Goal: Task Accomplishment & Management: Complete application form

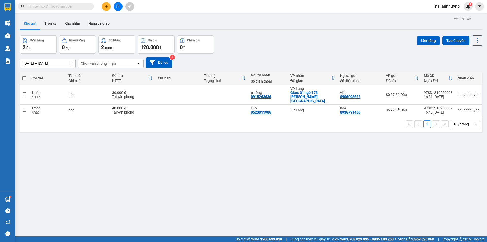
click at [25, 79] on span at bounding box center [24, 78] width 4 height 4
click at [24, 76] on input "checkbox" at bounding box center [24, 76] width 0 height 0
checkbox input "true"
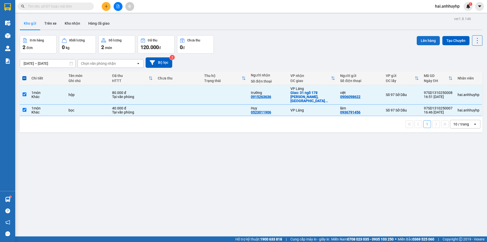
click at [429, 41] on button "Lên hàng" at bounding box center [428, 40] width 23 height 9
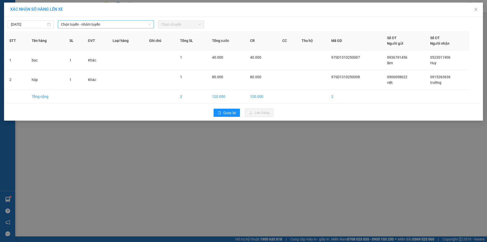
click at [96, 24] on span "Chọn tuyến - nhóm tuyến" at bounding box center [106, 25] width 90 height 8
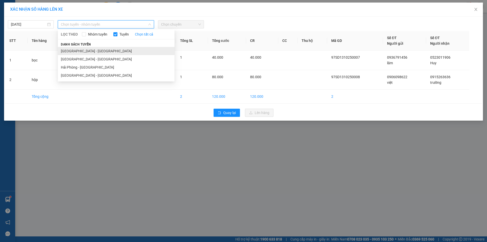
click at [89, 47] on li "[GEOGRAPHIC_DATA] - [GEOGRAPHIC_DATA]" at bounding box center [116, 51] width 117 height 8
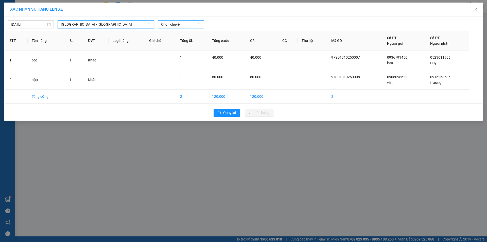
click at [181, 26] on span "Chọn chuyến" at bounding box center [181, 25] width 40 height 8
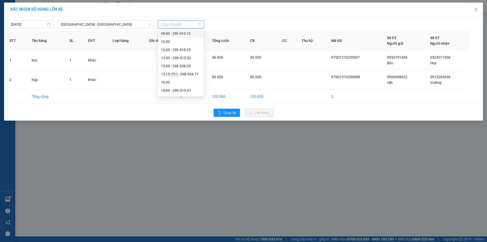
scroll to position [51, 0]
click at [179, 89] on div "18:00 - 29K-019.67" at bounding box center [181, 89] width 40 height 6
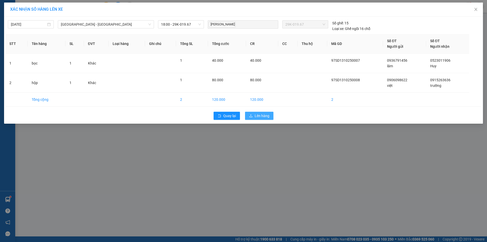
click at [256, 114] on span "Lên hàng" at bounding box center [262, 116] width 15 height 6
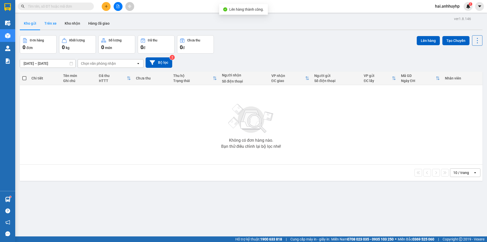
click at [50, 25] on button "Trên xe" at bounding box center [50, 23] width 20 height 12
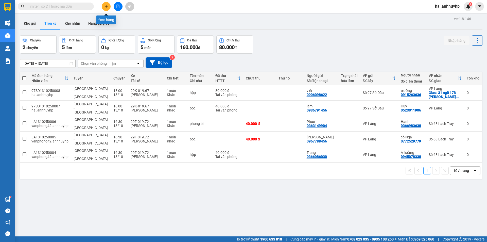
click at [106, 6] on icon "plus" at bounding box center [106, 6] width 3 height 0
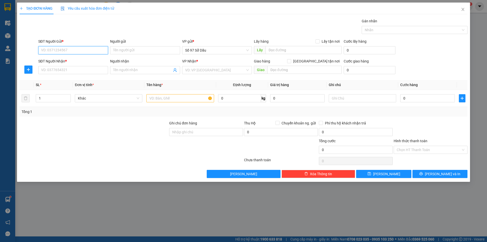
click at [52, 51] on input "SĐT Người Gửi *" at bounding box center [73, 50] width 70 height 8
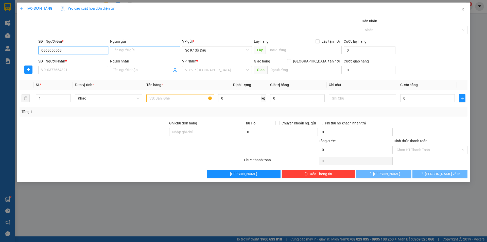
type input "0868050568"
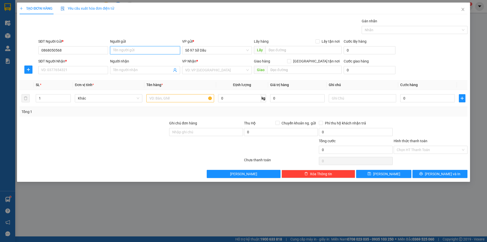
click at [115, 49] on input "Người gửi" at bounding box center [145, 50] width 70 height 8
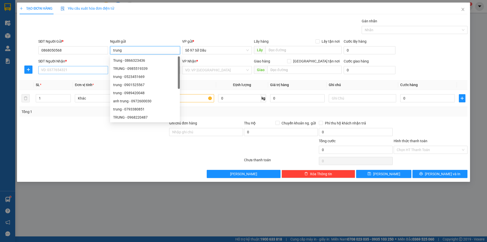
type input "trung"
click at [59, 69] on input "SĐT Người Nhận *" at bounding box center [73, 70] width 70 height 8
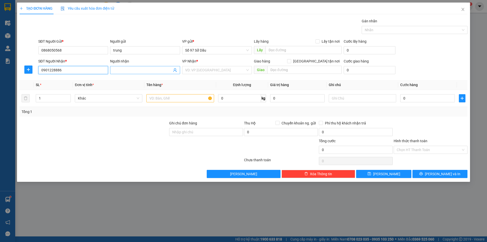
type input "0901228886"
click at [139, 70] on input "Người nhận" at bounding box center [142, 70] width 59 height 6
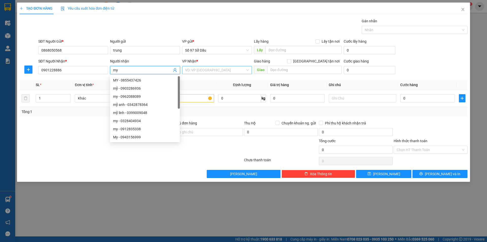
type input "my"
click at [216, 73] on input "search" at bounding box center [215, 70] width 60 height 8
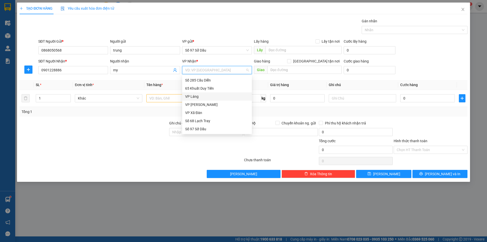
click at [210, 98] on div "VP Láng" at bounding box center [217, 97] width 64 height 6
click at [189, 94] on div "VP Láng" at bounding box center [217, 97] width 64 height 6
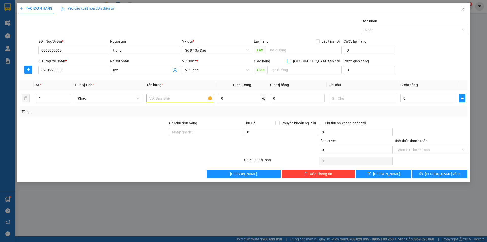
click at [291, 61] on input "[GEOGRAPHIC_DATA] tận nơi" at bounding box center [289, 61] width 4 height 4
checkbox input "true"
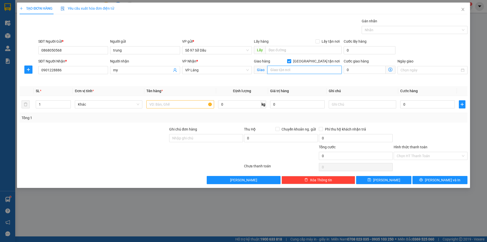
click at [301, 71] on input "text" at bounding box center [304, 70] width 74 height 8
paste input "Bán Đảo Linh Đàm, Khu đô thị [GEOGRAPHIC_DATA], [GEOGRAPHIC_DATA], [GEOGRAPHIC_…"
type input "thửa số 02 lô vp1 Bán Đảo Linh Đàm, Khu đô thị [GEOGRAPHIC_DATA], [GEOGRAPHIC…"
click at [389, 69] on icon "dollar-circle" at bounding box center [390, 69] width 4 height 4
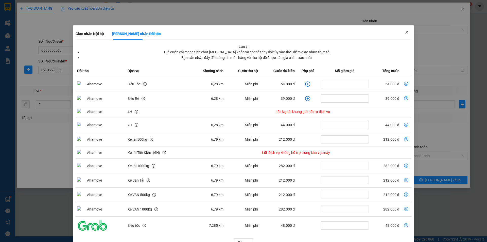
click at [405, 32] on icon "close" at bounding box center [407, 32] width 4 height 4
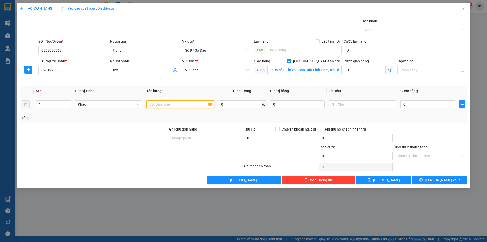
click at [171, 102] on input "text" at bounding box center [179, 104] width 67 height 8
type input "bọc"
click at [417, 104] on input "0" at bounding box center [427, 104] width 55 height 8
type input "1"
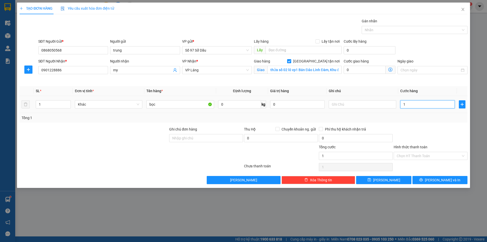
type input "1"
type input "13"
type input "130"
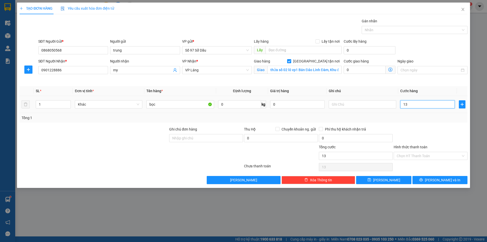
type input "130"
type input "1.300"
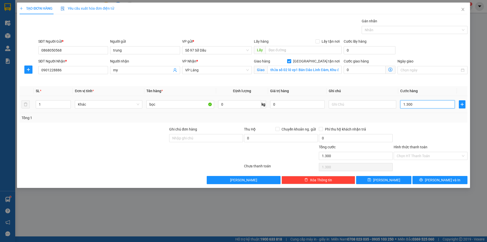
type input "13.000"
type input "130.000"
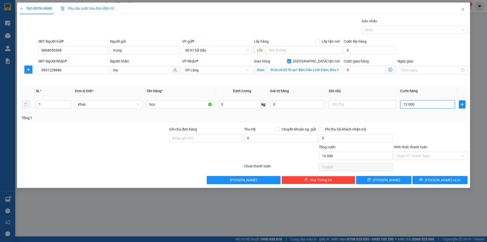
type input "130.000"
click at [437, 177] on span "[PERSON_NAME] và In" at bounding box center [443, 180] width 36 height 6
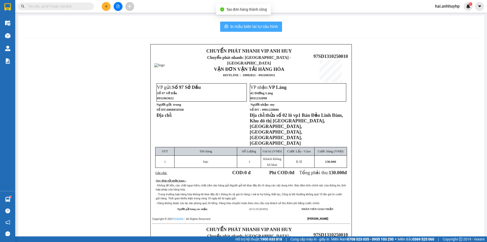
click at [243, 24] on span "In mẫu biên lai tự cấu hình" at bounding box center [254, 26] width 48 height 6
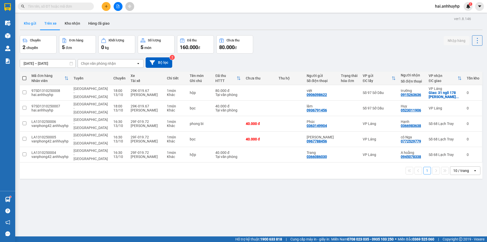
click at [32, 25] on button "Kho gửi" at bounding box center [30, 23] width 21 height 12
